Goal: Information Seeking & Learning: Learn about a topic

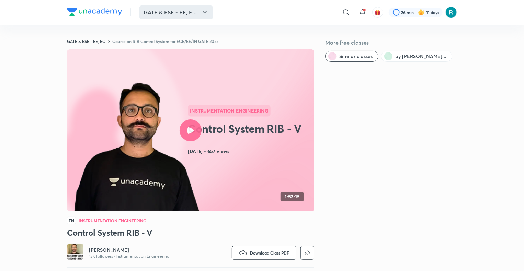
click at [203, 15] on icon "button" at bounding box center [204, 12] width 8 height 8
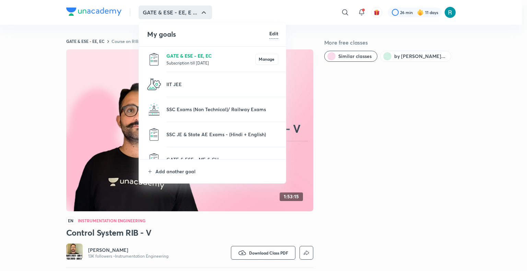
click at [192, 56] on p "GATE & ESE - EE, EC" at bounding box center [210, 55] width 89 height 7
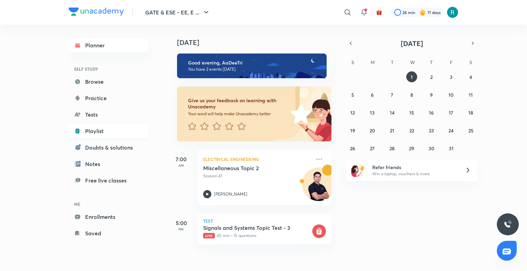
click at [98, 130] on link "Playlist" at bounding box center [109, 131] width 80 height 14
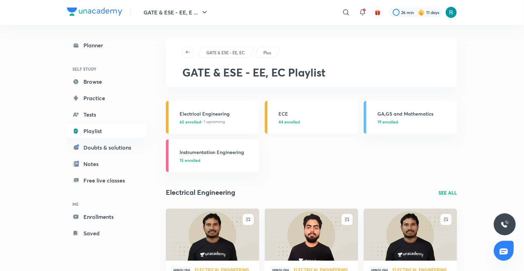
click at [292, 116] on h3 "ECE" at bounding box center [315, 113] width 75 height 7
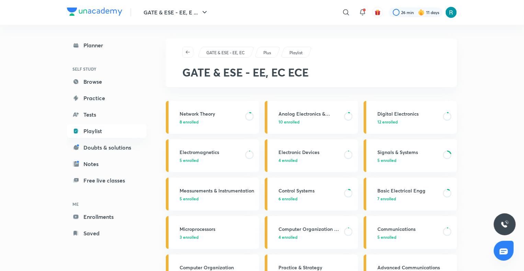
click at [238, 47] on div "GATE & ESE - EE, EC" at bounding box center [225, 52] width 57 height 11
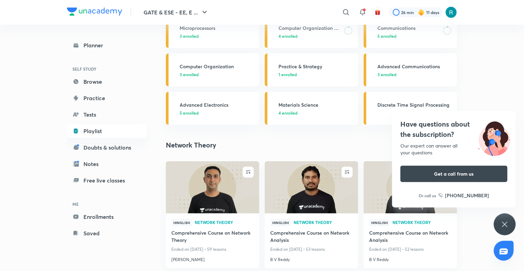
scroll to position [201, 0]
click at [504, 225] on icon at bounding box center [504, 224] width 5 height 5
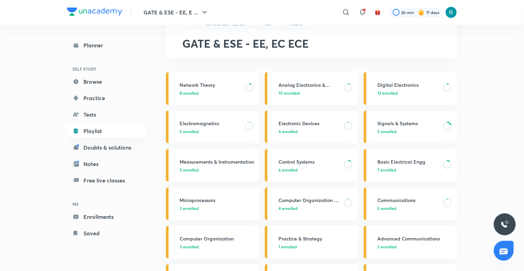
scroll to position [26, 0]
